Goal: Transaction & Acquisition: Purchase product/service

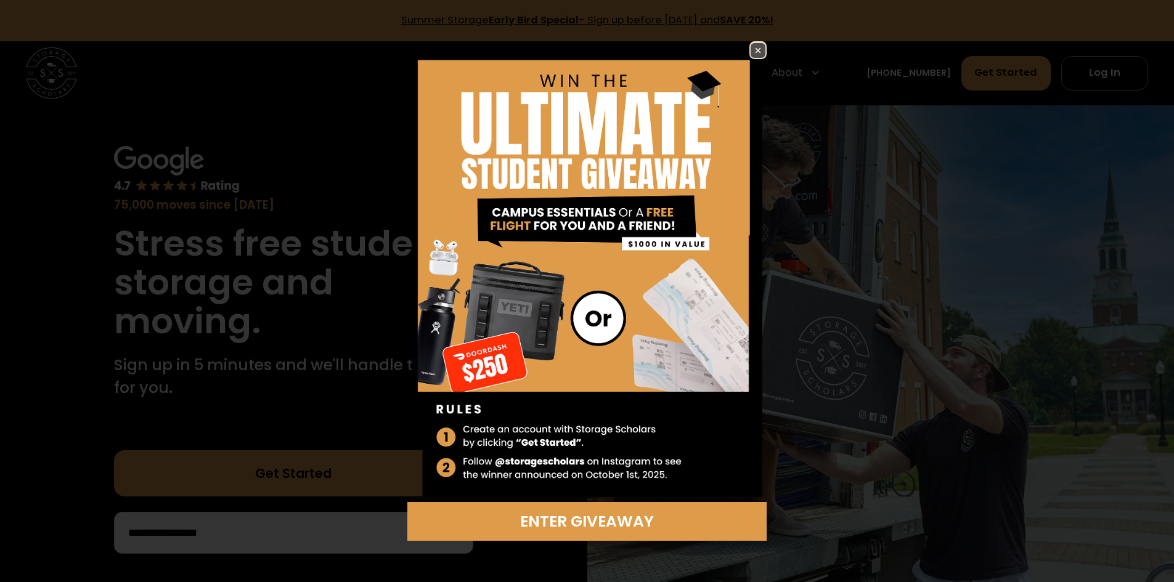
click at [758, 50] on img at bounding box center [758, 50] width 15 height 15
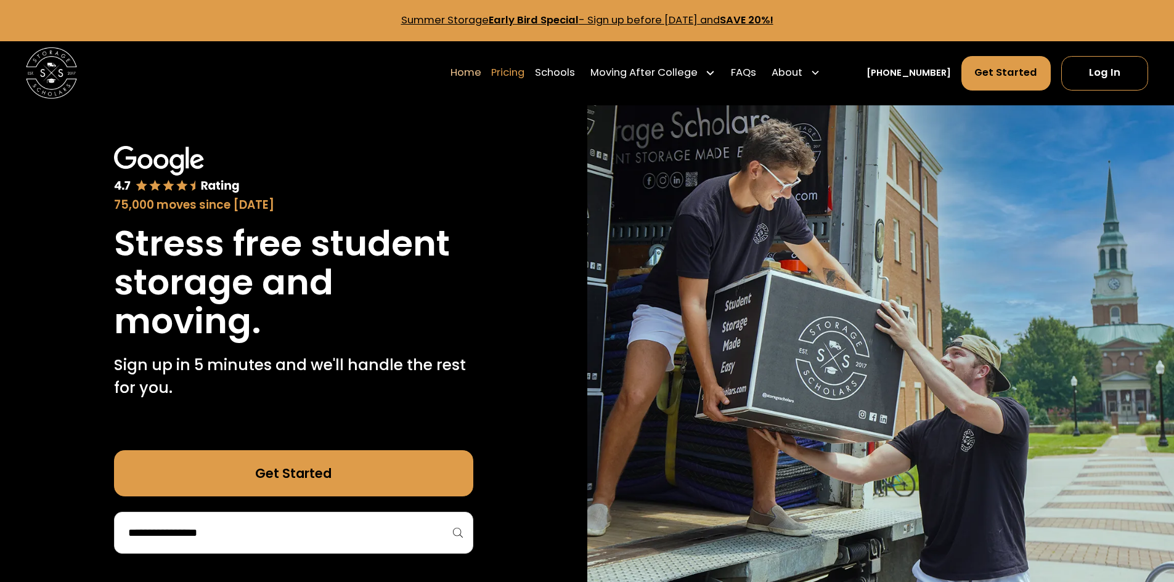
click at [524, 73] on link "Pricing" at bounding box center [507, 73] width 33 height 36
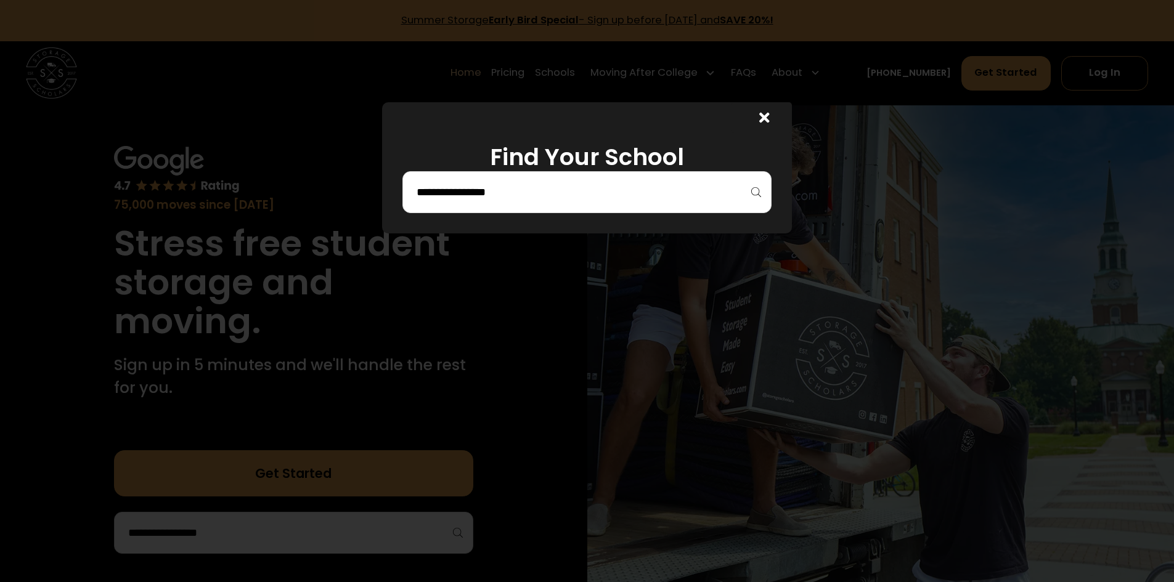
click at [537, 205] on div at bounding box center [586, 192] width 369 height 42
click at [538, 192] on input "search" at bounding box center [586, 192] width 343 height 21
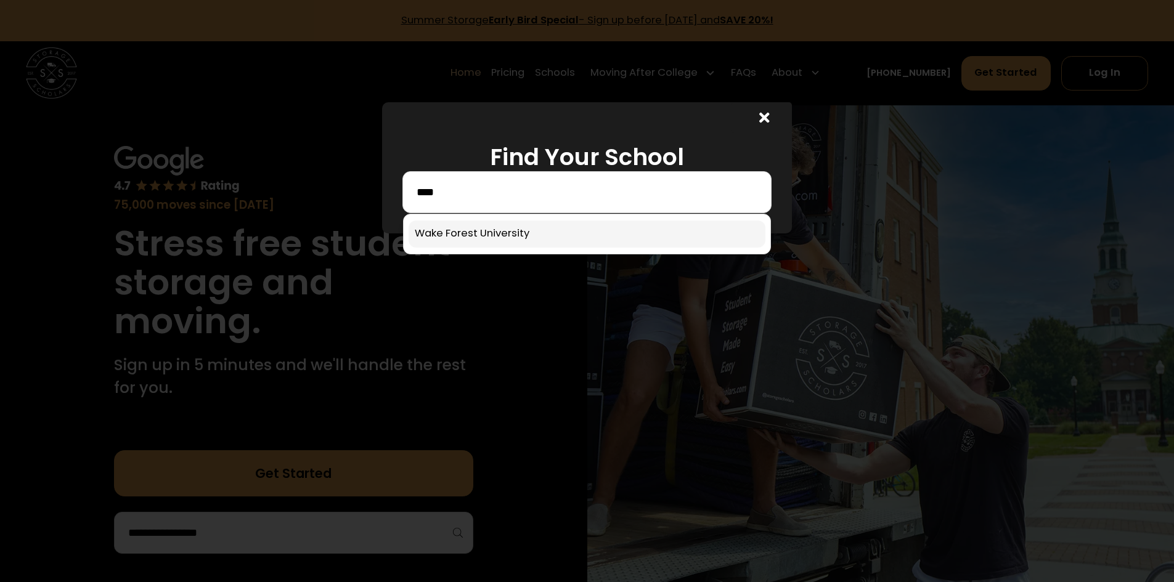
type input "****"
click at [492, 237] on link at bounding box center [587, 234] width 357 height 27
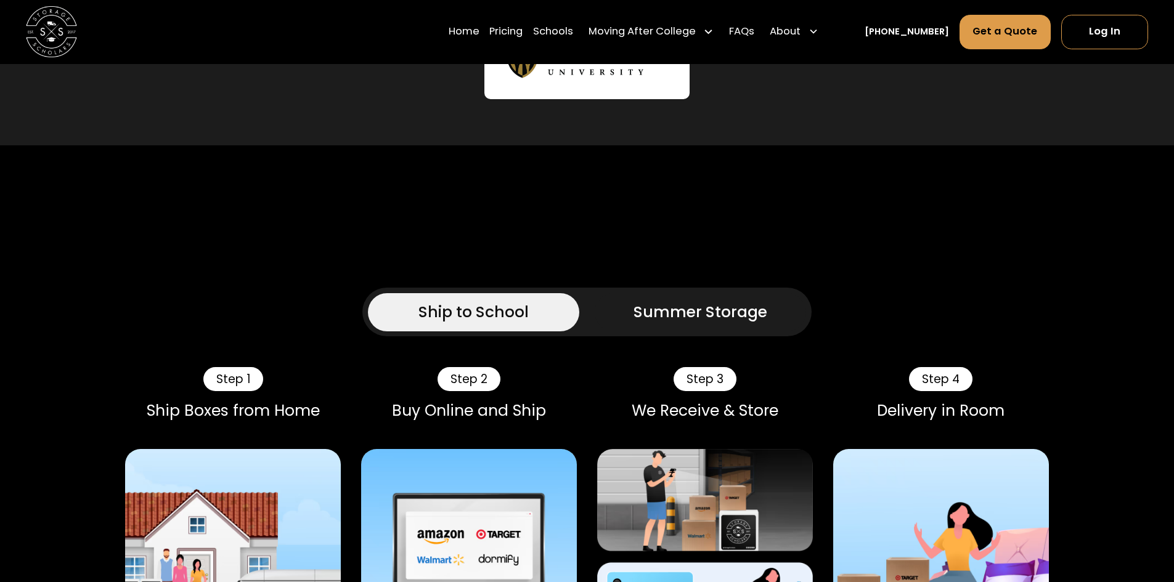
scroll to position [614, 0]
